Goal: Check status: Check status

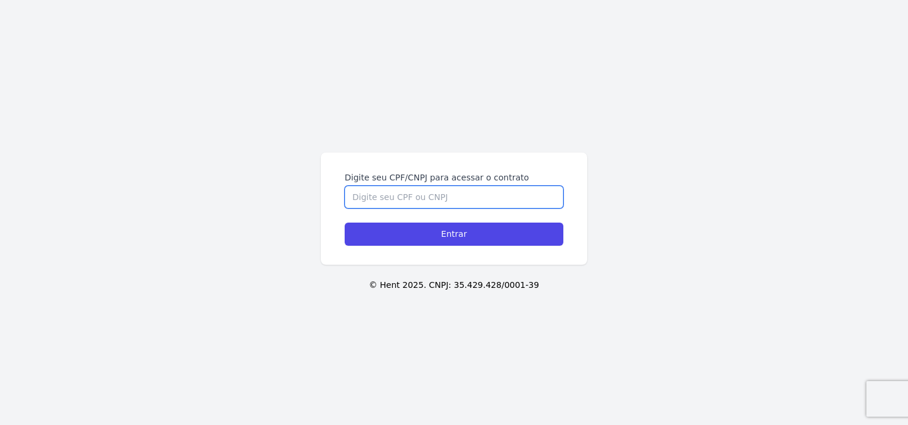
click at [413, 203] on input "Digite seu CPF/CNPJ para acessar o contrato" at bounding box center [454, 197] width 219 height 23
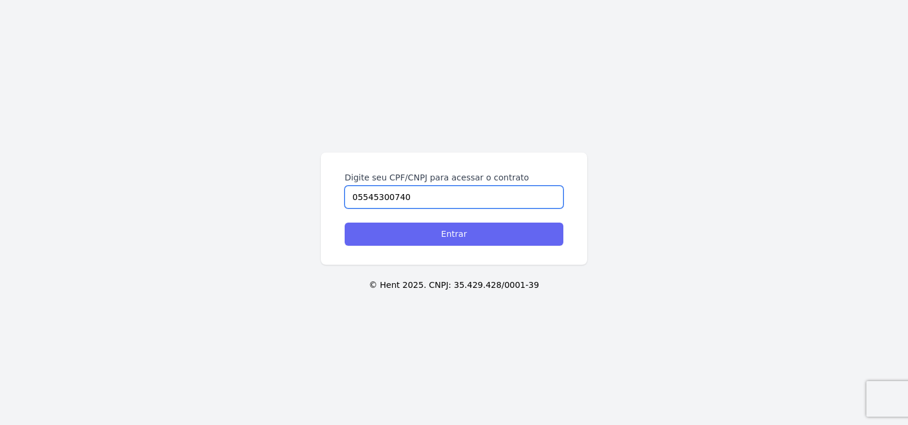
type input "05545300740"
click at [452, 235] on input "Entrar" at bounding box center [454, 234] width 219 height 23
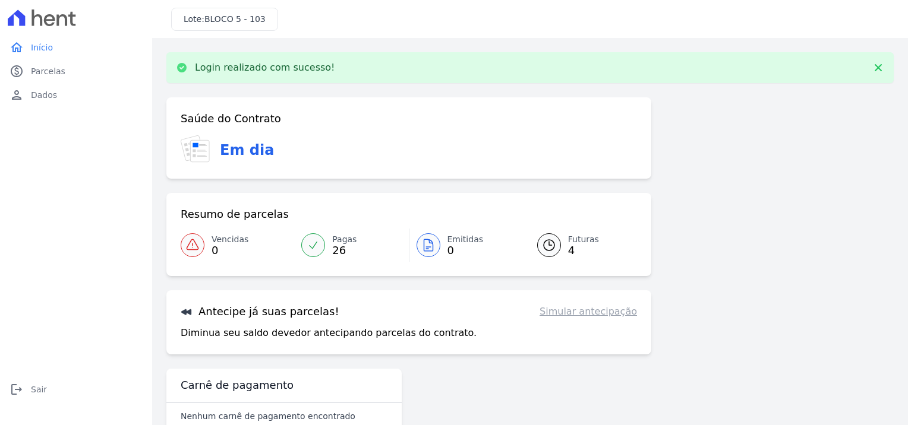
click at [551, 242] on div at bounding box center [549, 246] width 24 height 24
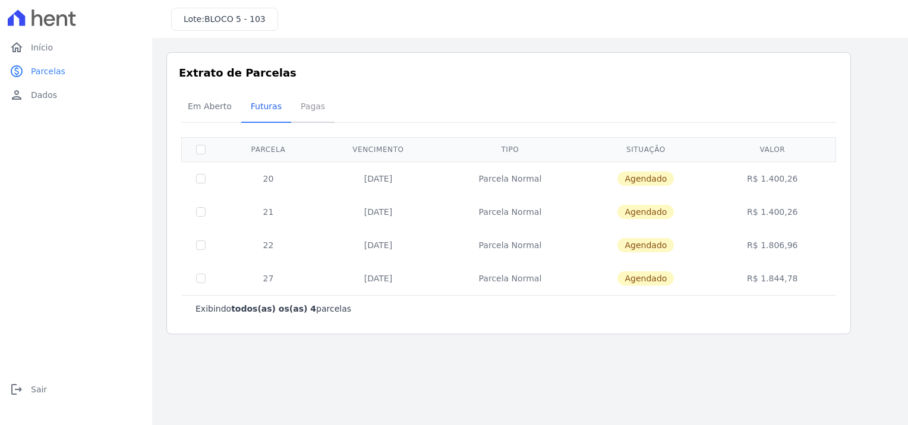
click at [305, 107] on span "Pagas" at bounding box center [313, 106] width 39 height 24
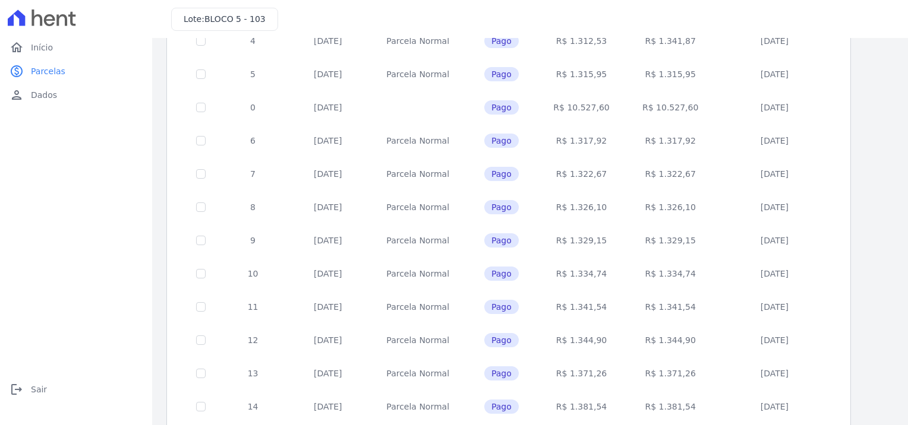
scroll to position [469, 0]
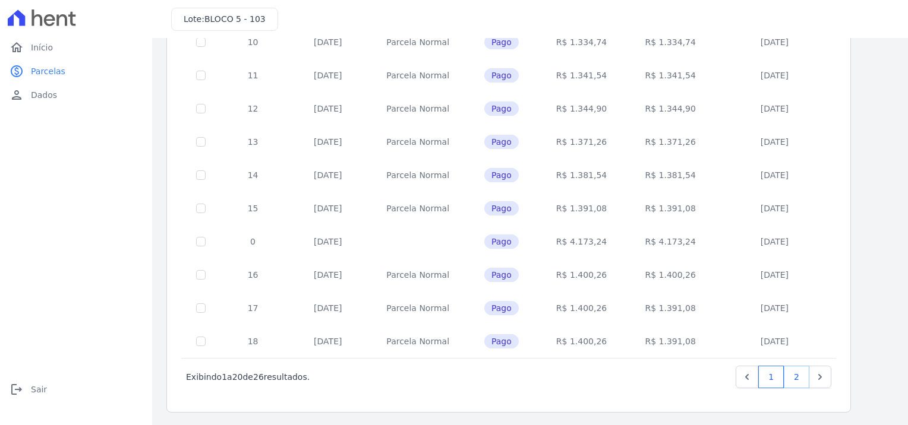
click at [800, 376] on link "2" at bounding box center [797, 377] width 26 height 23
